Goal: Book appointment/travel/reservation

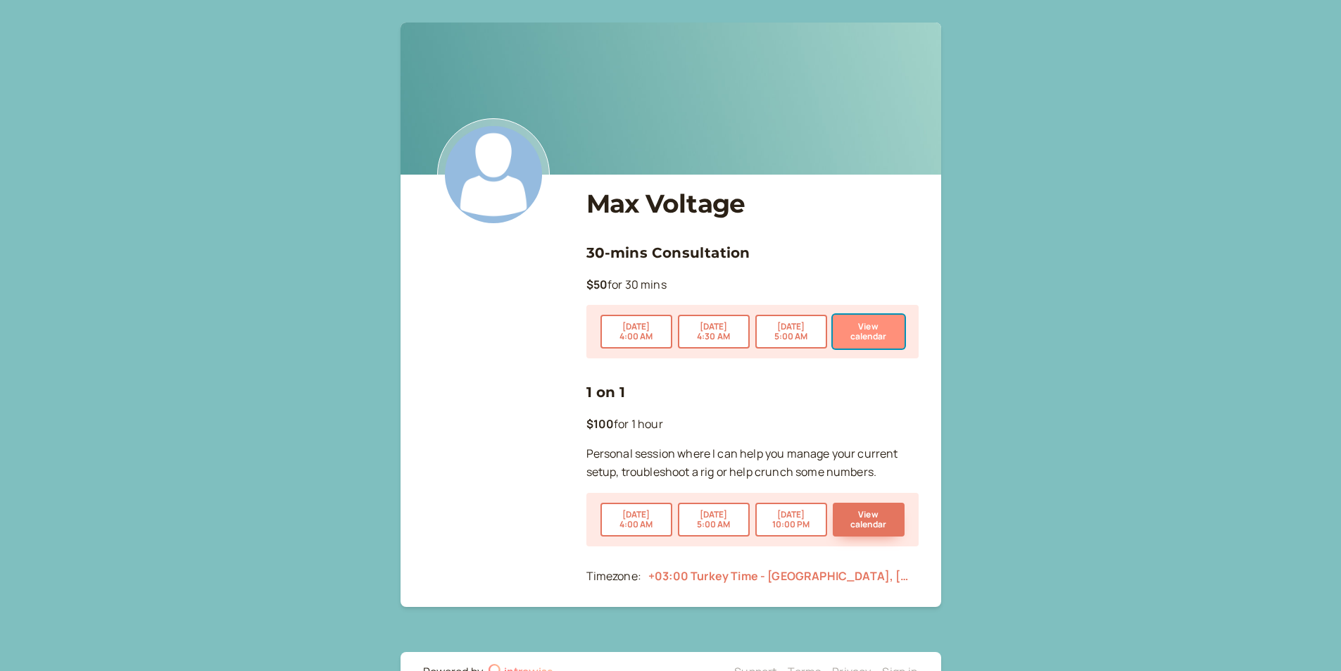
click at [882, 325] on button "View calendar" at bounding box center [869, 332] width 72 height 34
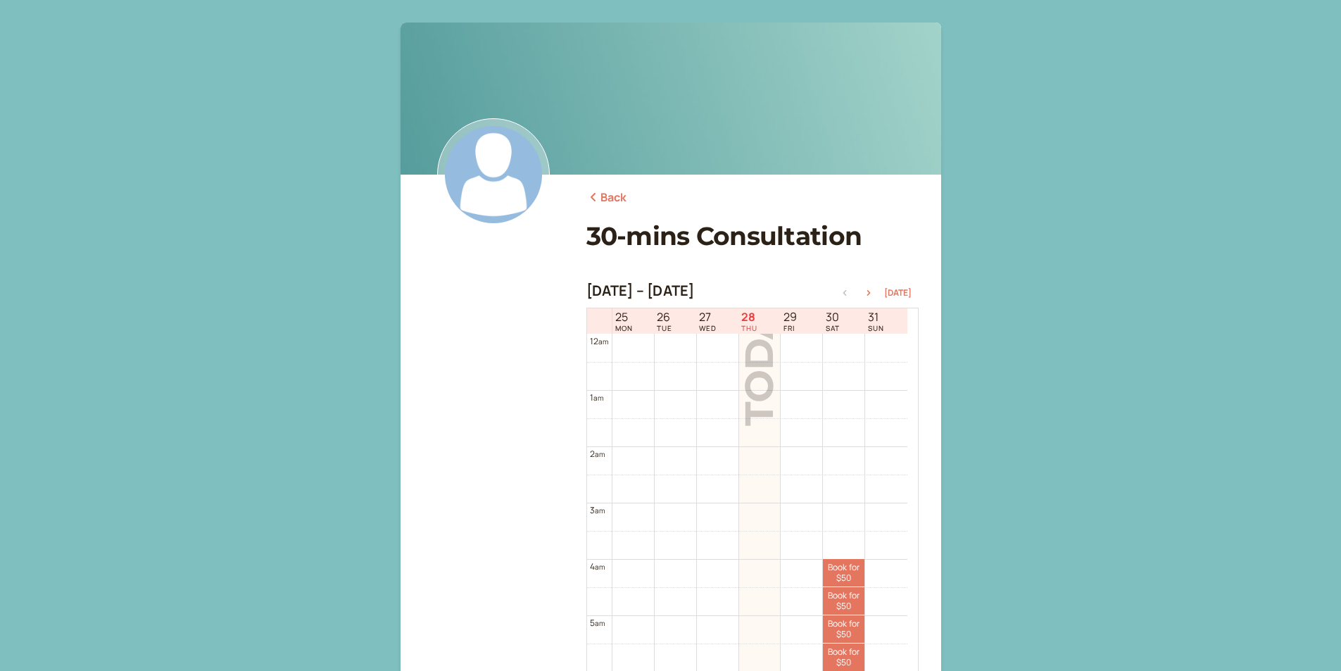
click at [507, 175] on img at bounding box center [493, 174] width 113 height 113
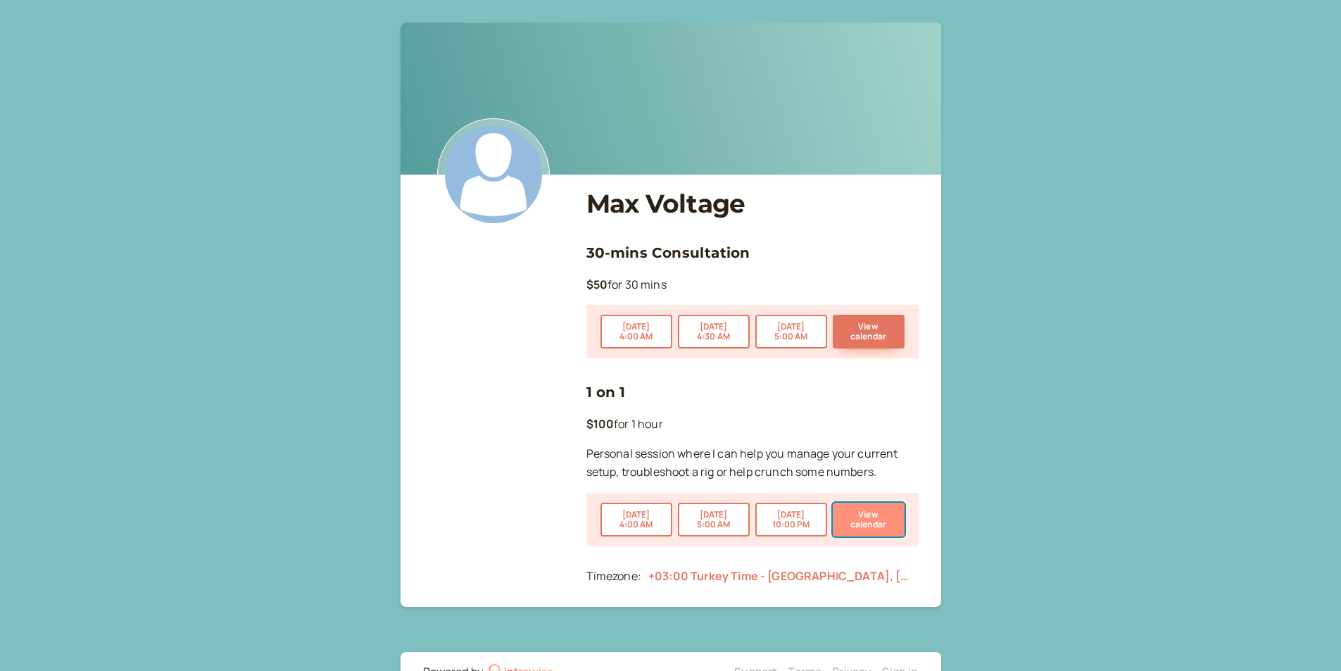
click at [869, 517] on button "View calendar" at bounding box center [869, 520] width 72 height 34
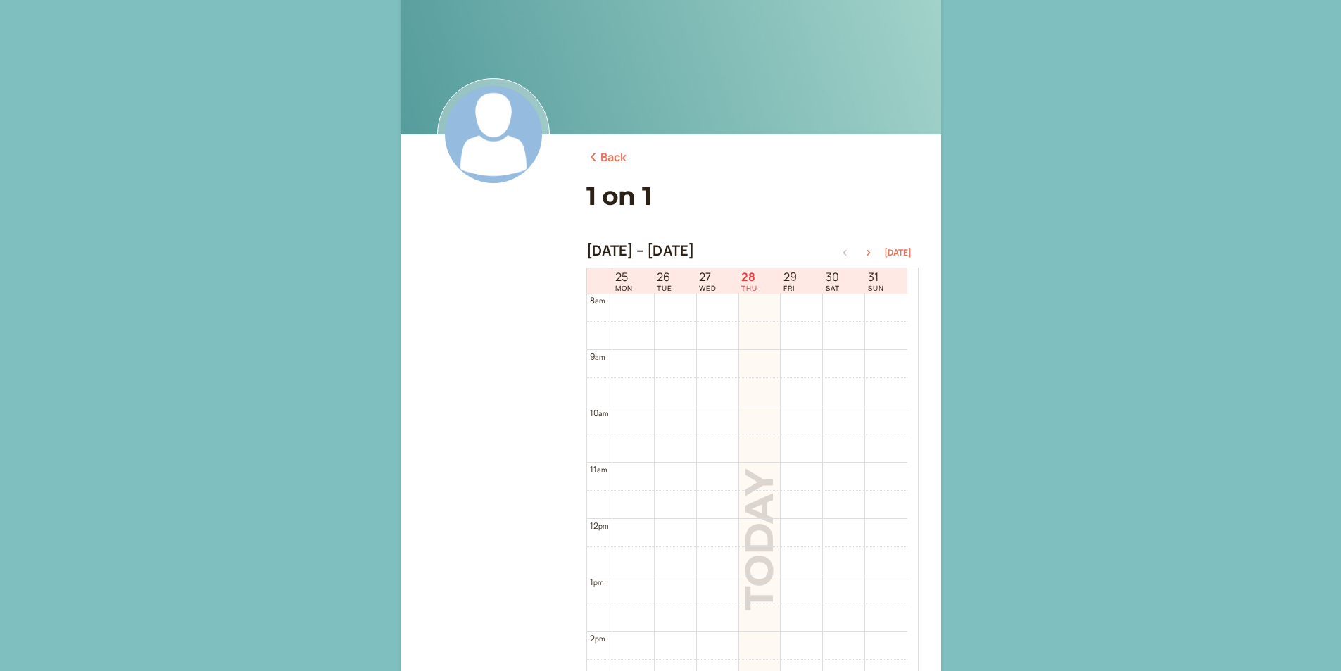
scroll to position [275, 0]
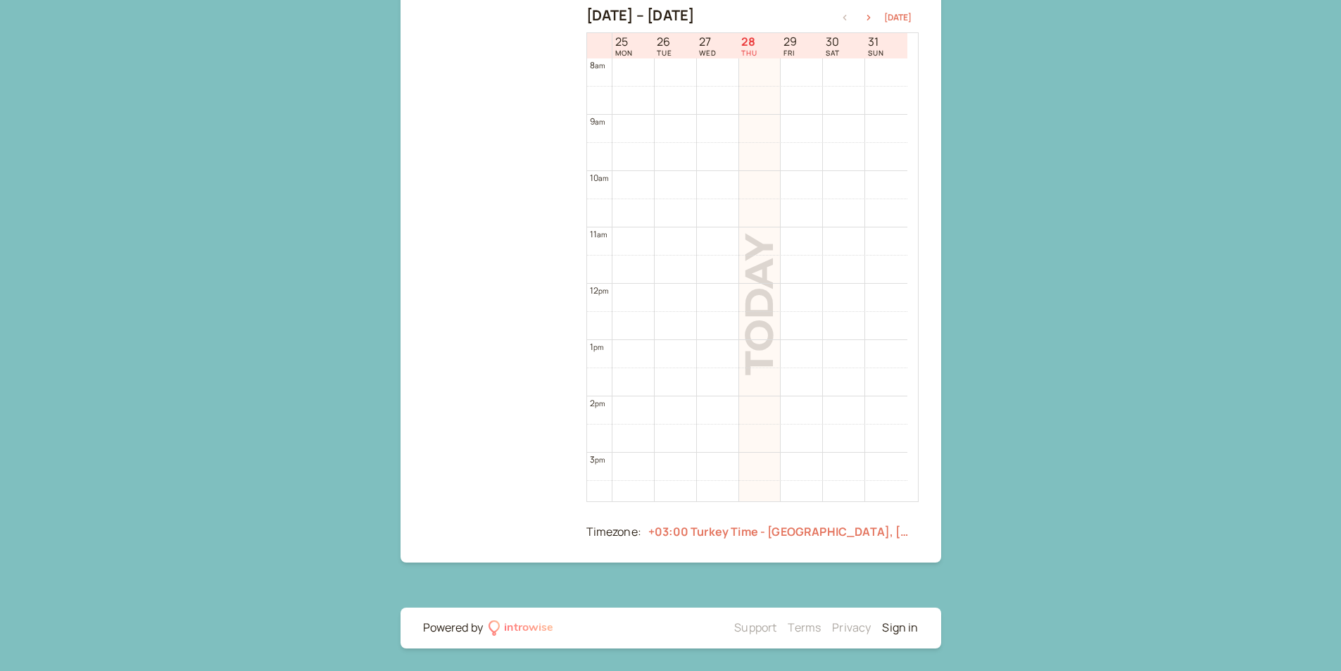
click at [903, 624] on link "Sign in" at bounding box center [900, 627] width 36 height 15
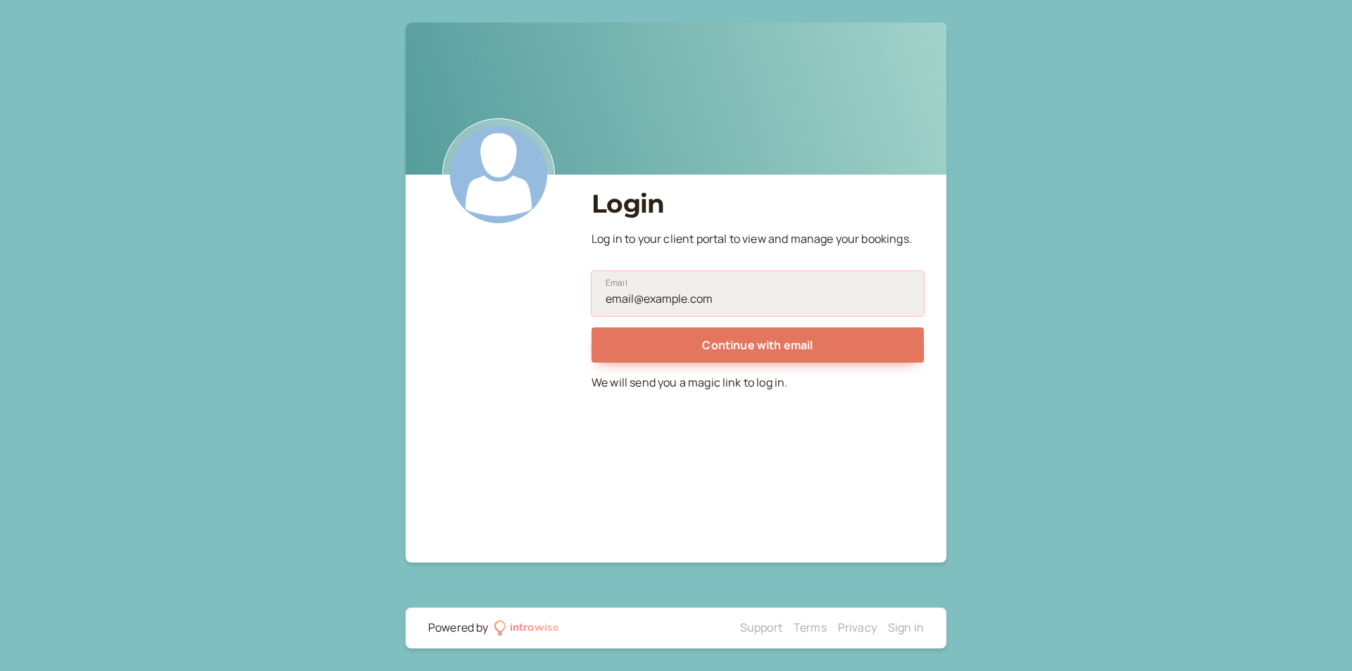
click at [727, 299] on input "Email" at bounding box center [757, 293] width 332 height 45
type input "[EMAIL_ADDRESS][DOMAIN_NAME]"
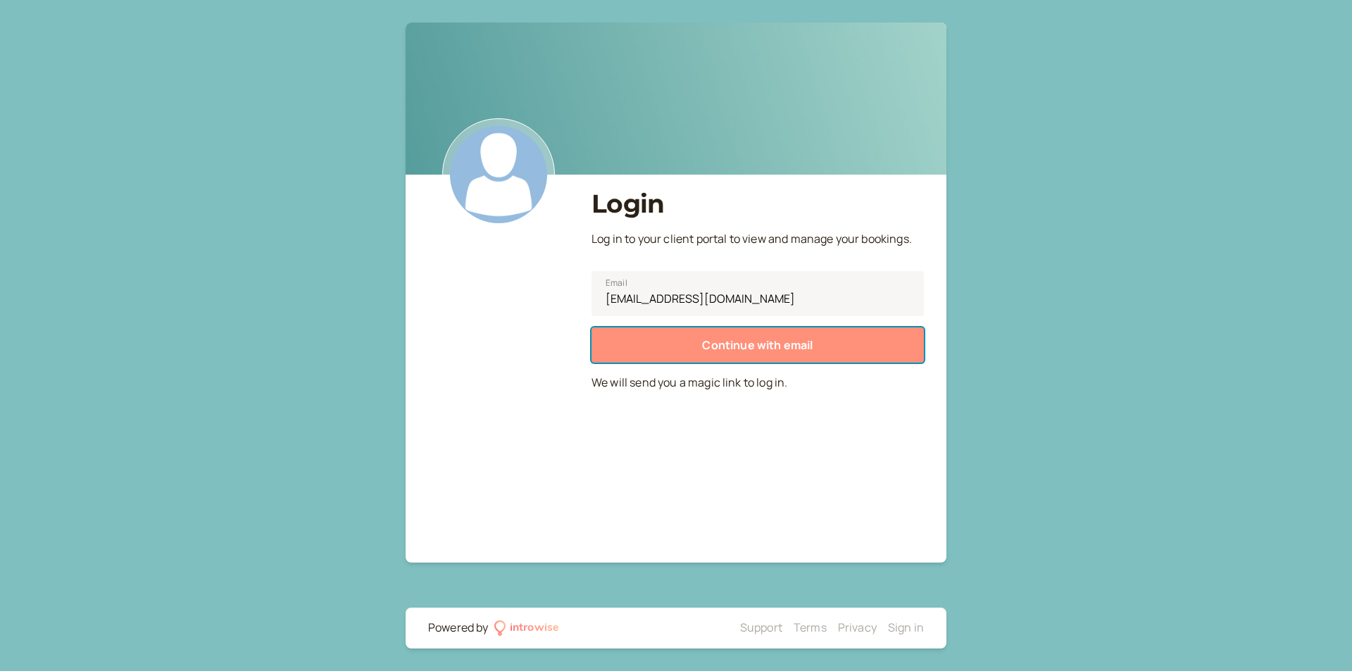
click at [739, 350] on span "Continue with email" at bounding box center [757, 344] width 111 height 15
